Goal: Task Accomplishment & Management: Complete application form

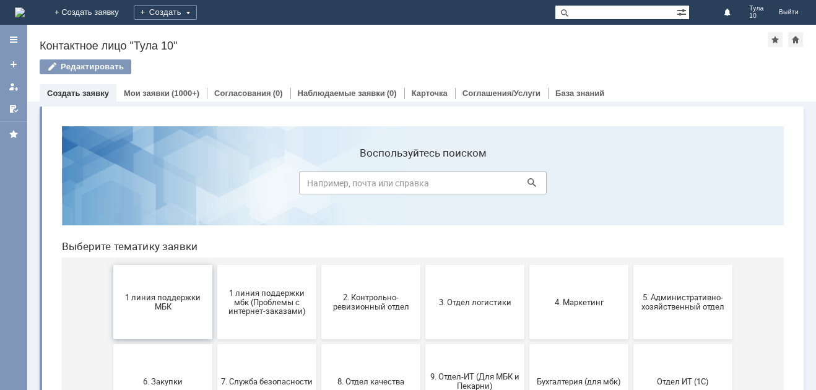
click at [178, 292] on button "1 линия поддержки МБК" at bounding box center [162, 302] width 99 height 74
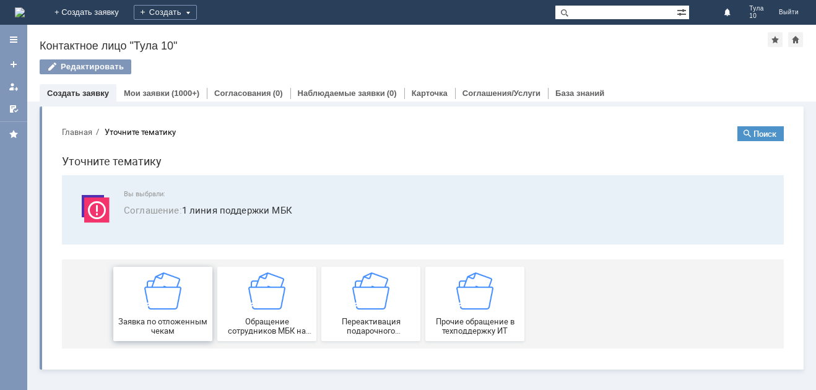
click at [168, 320] on span "Заявка по отложенным чекам" at bounding box center [163, 326] width 92 height 19
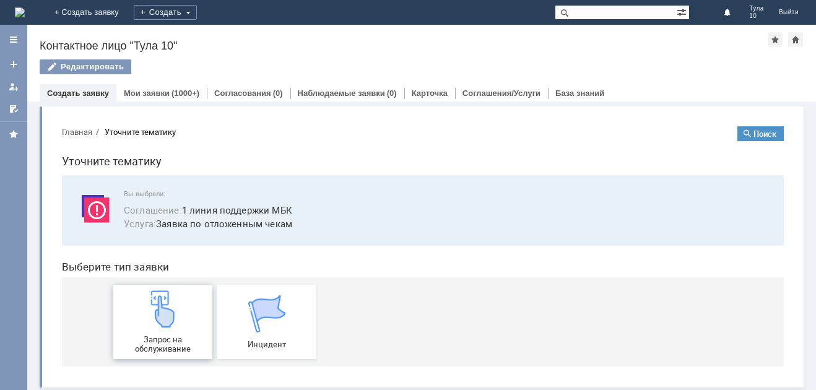
click at [167, 315] on img at bounding box center [162, 308] width 37 height 37
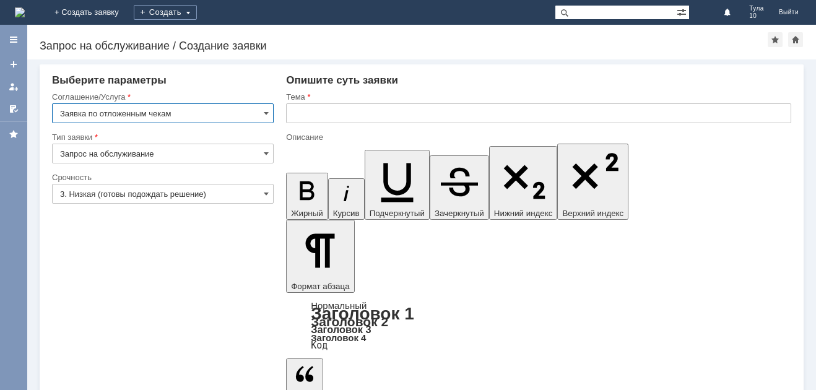
click at [342, 110] on input "text" at bounding box center [538, 113] width 505 height 20
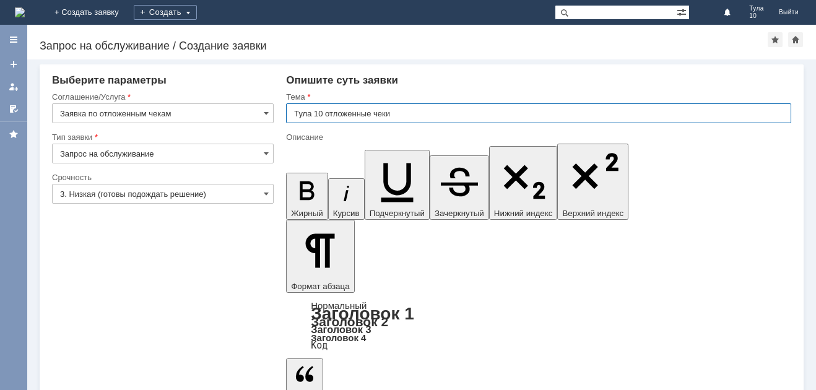
type input "Тула 10 отложенные чеки"
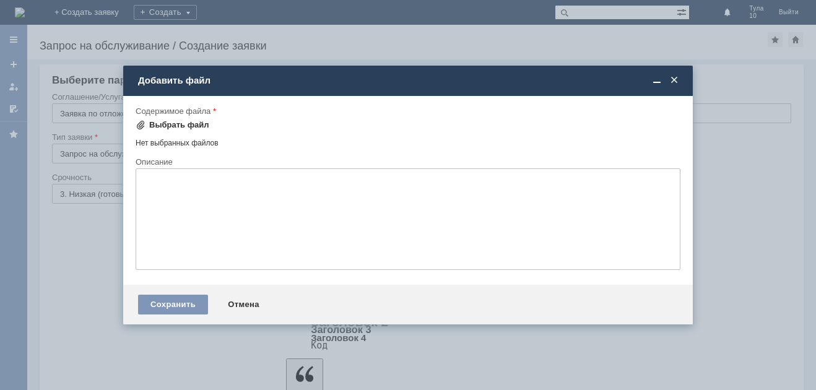
click at [177, 123] on div "Выбрать файл" at bounding box center [179, 125] width 60 height 10
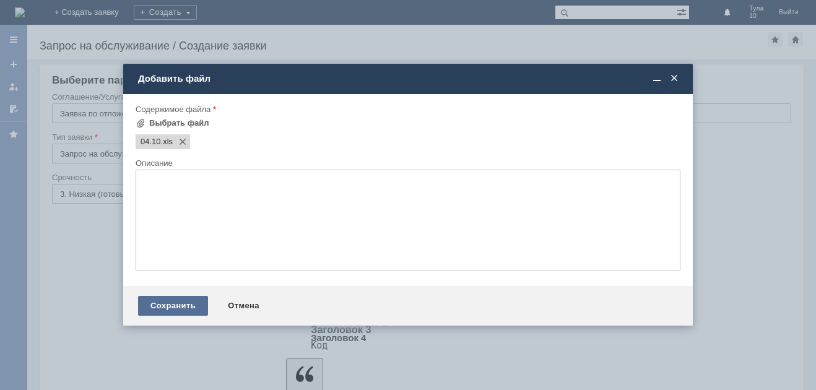
click at [178, 306] on div "Сохранить" at bounding box center [173, 306] width 70 height 20
